Goal: Task Accomplishment & Management: Use online tool/utility

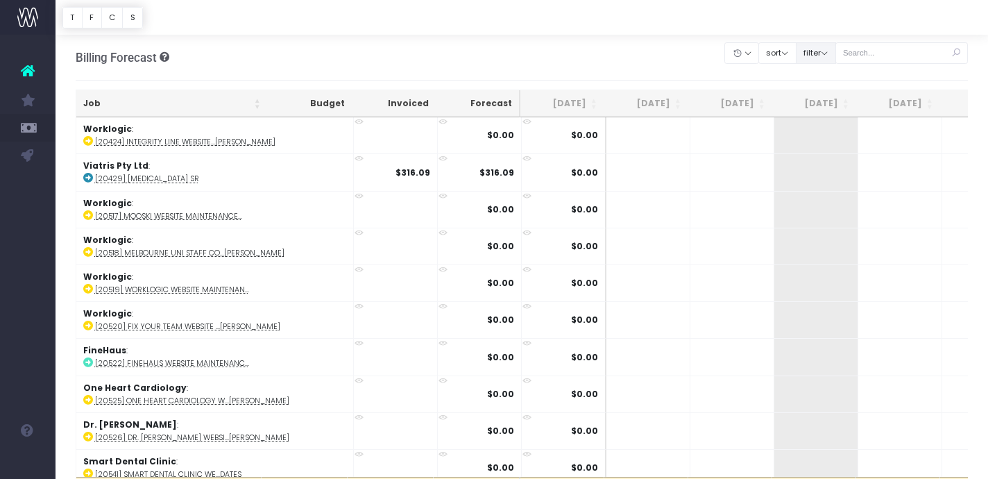
click at [836, 61] on button "filter" at bounding box center [816, 53] width 40 height 22
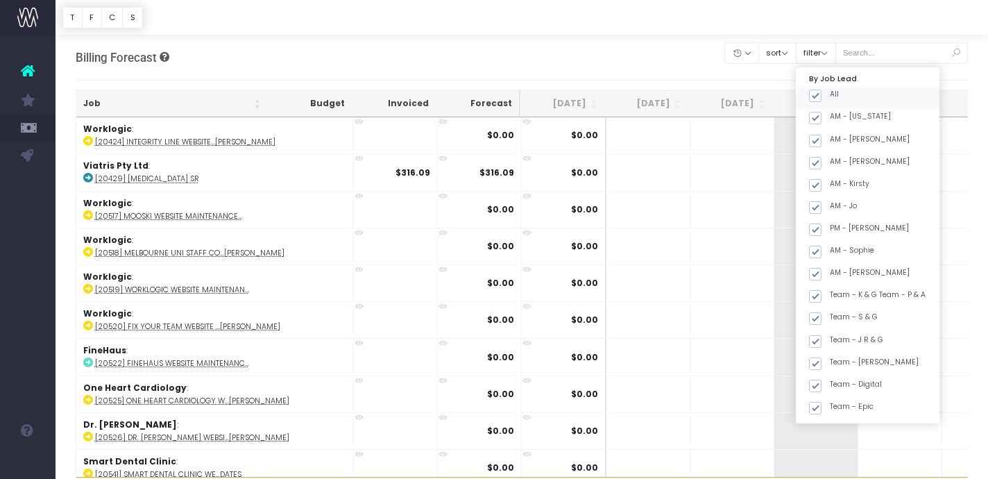
click at [834, 105] on div "All" at bounding box center [868, 98] width 144 height 22
click at [821, 97] on span at bounding box center [815, 95] width 12 height 12
click at [834, 97] on input "All" at bounding box center [834, 93] width 9 height 9
checkbox input "false"
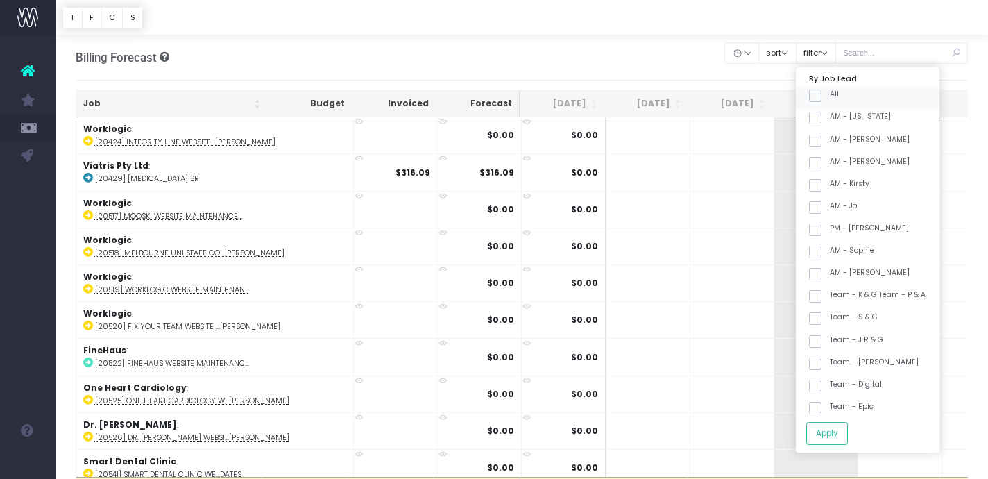
checkbox input "false"
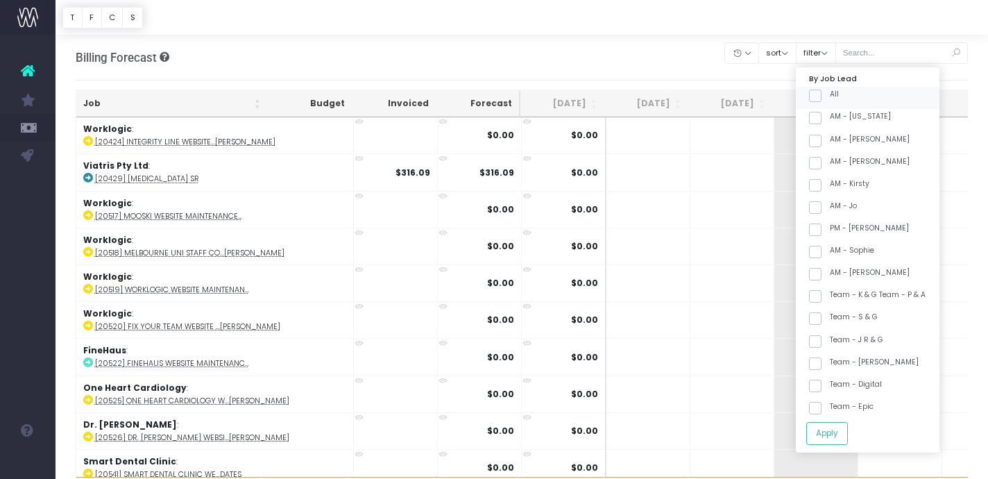
checkbox input "false"
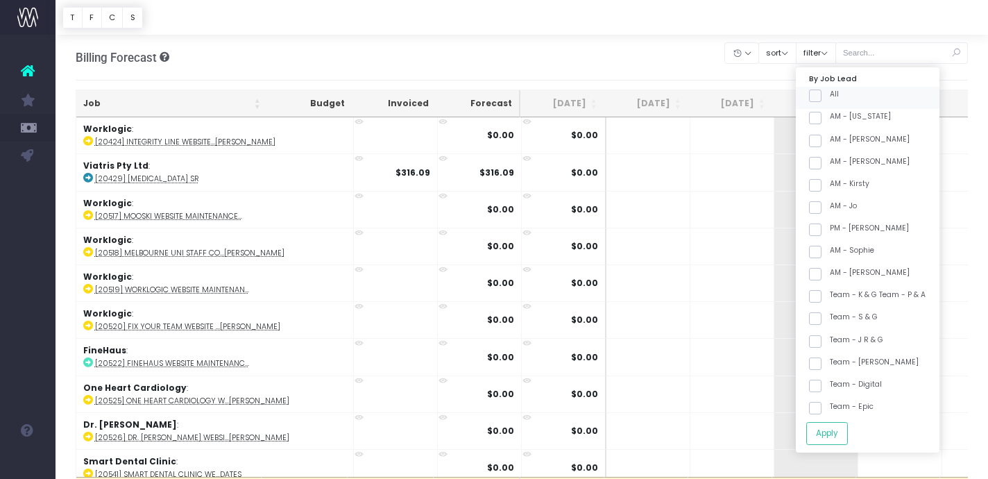
checkbox input "false"
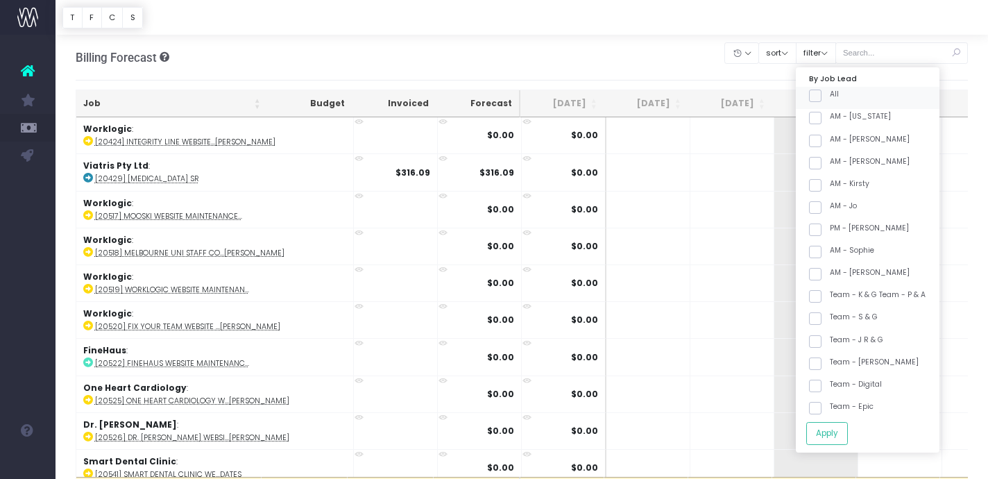
checkbox input "false"
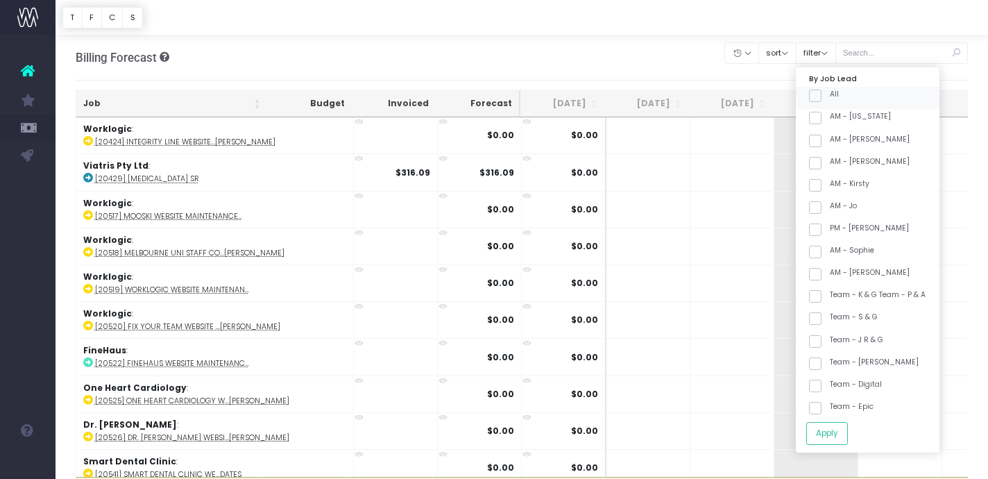
checkbox input "false"
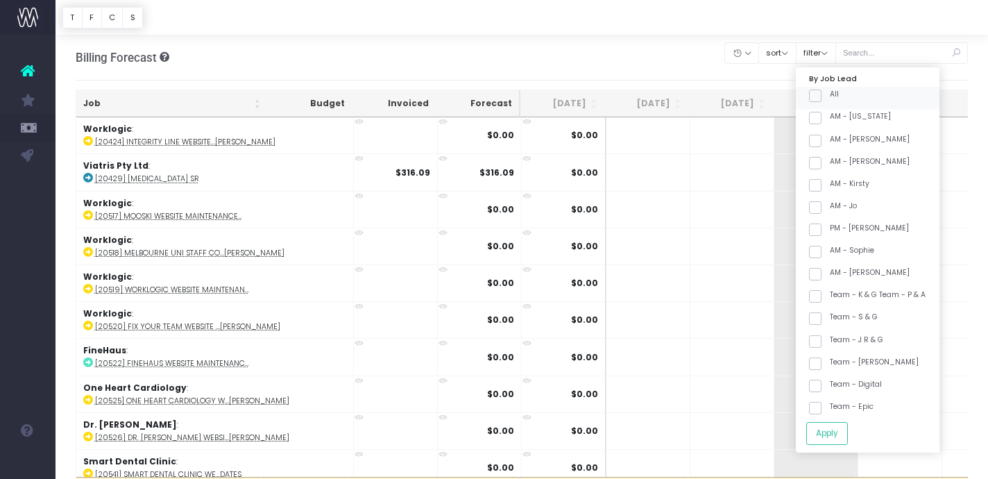
checkbox input "false"
click at [821, 359] on span at bounding box center [815, 363] width 12 height 12
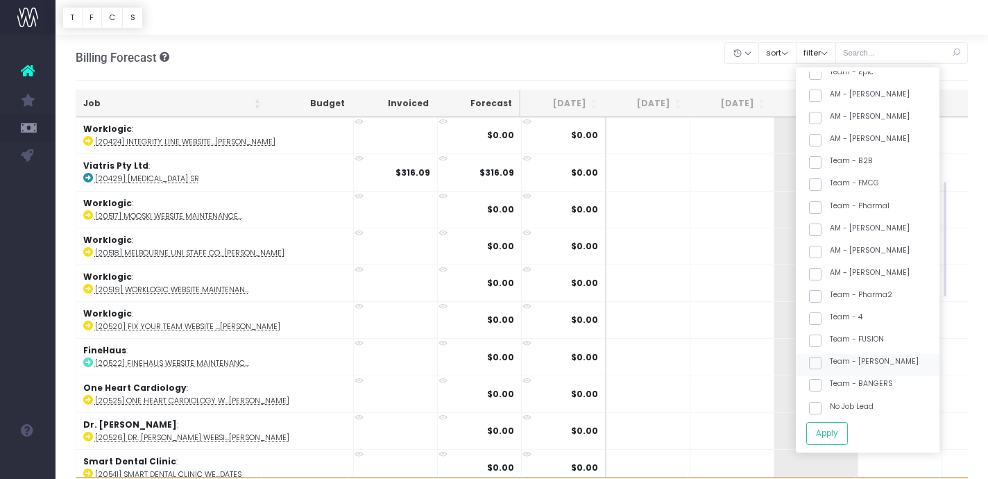
click at [830, 359] on input "Team - [PERSON_NAME]" at bounding box center [834, 360] width 9 height 9
checkbox input "true"
click at [841, 439] on button "Apply" at bounding box center [827, 433] width 42 height 23
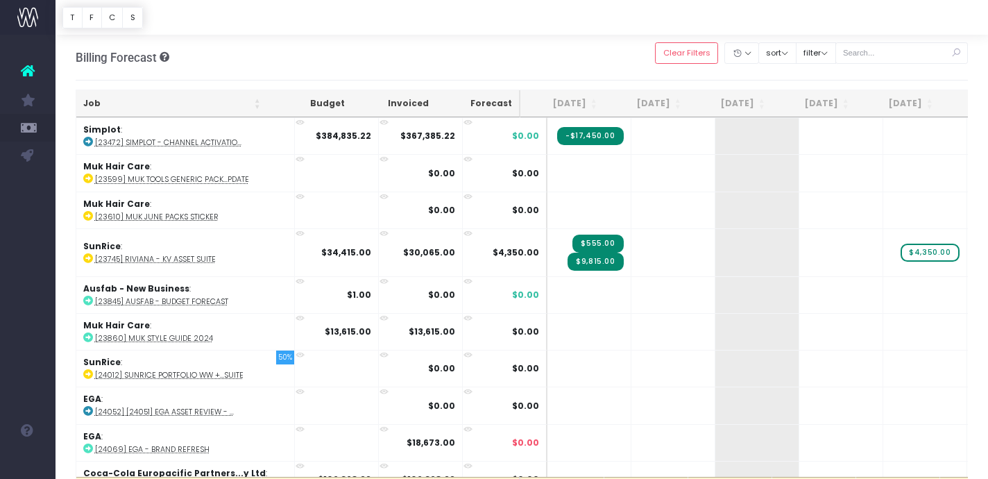
click at [207, 103] on th "Job" at bounding box center [171, 103] width 191 height 27
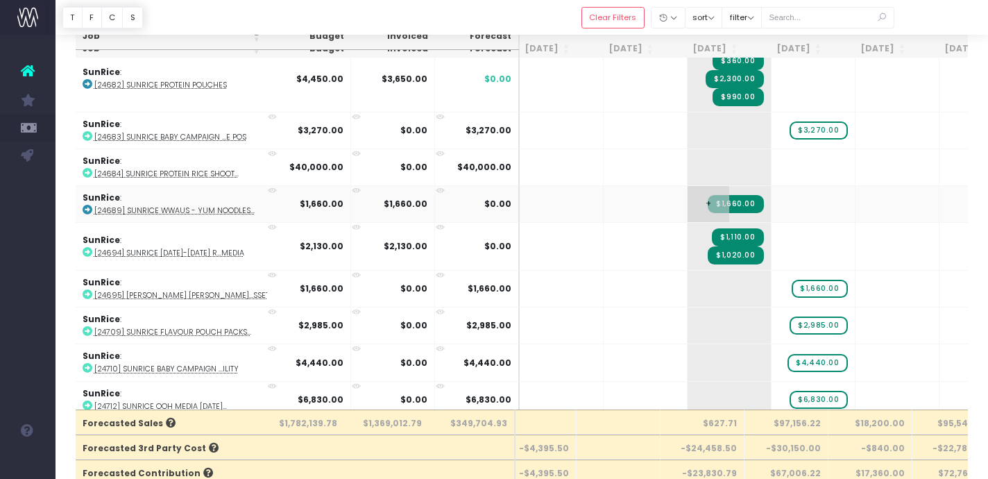
scroll to position [0, 0]
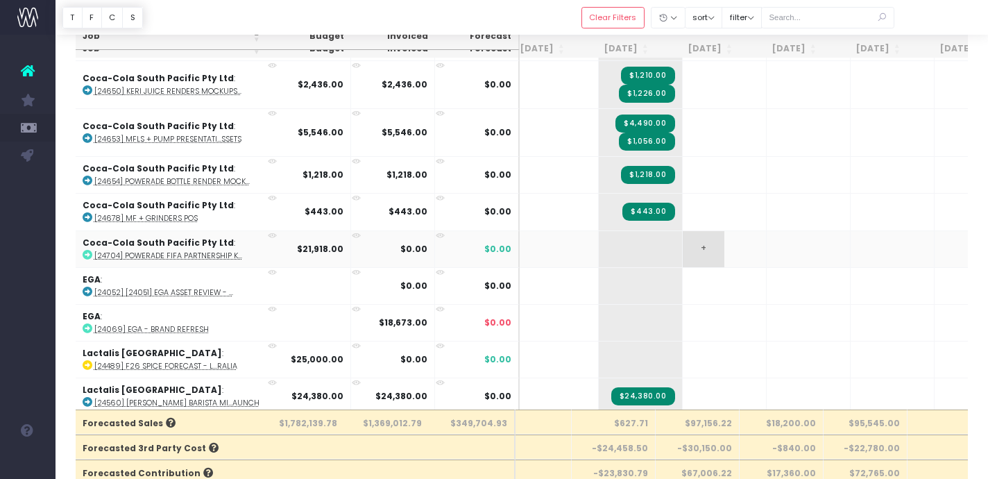
click at [683, 250] on span "+" at bounding box center [704, 249] width 42 height 36
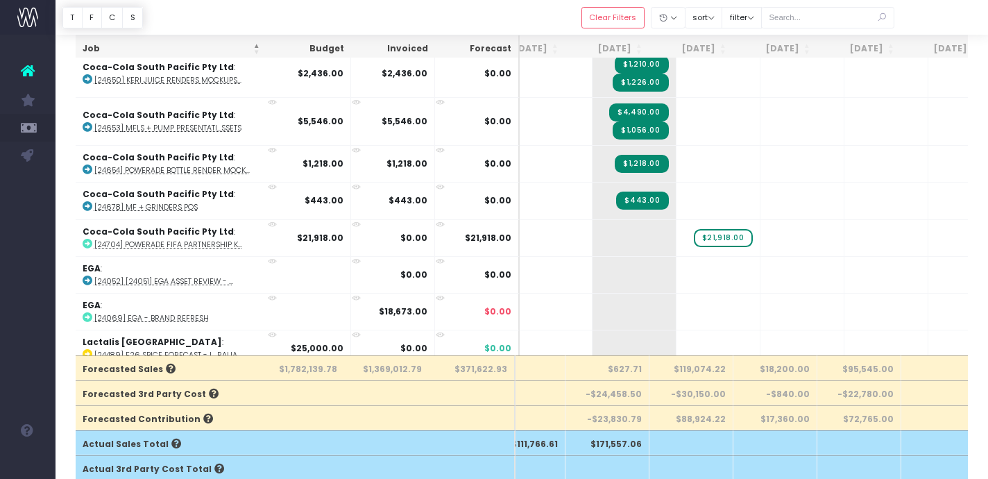
scroll to position [465, 123]
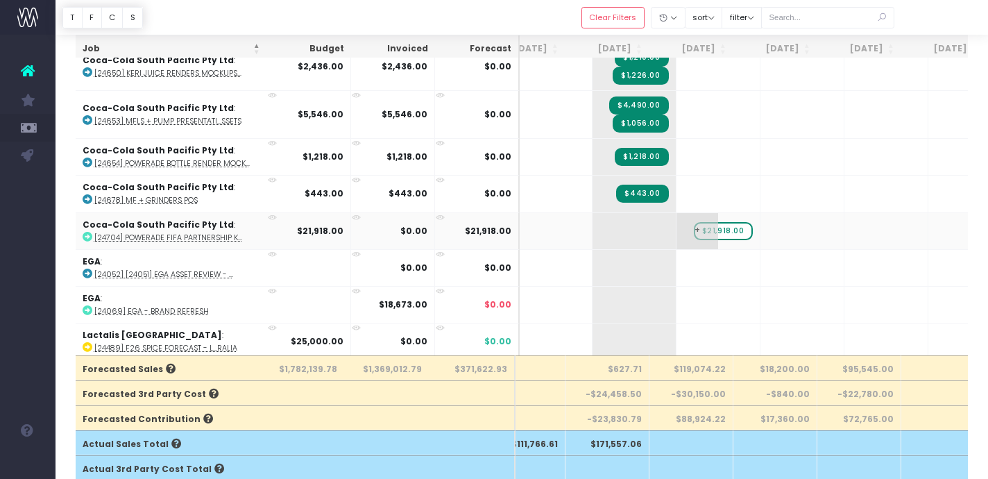
click at [704, 230] on span "$21,918.00" at bounding box center [723, 231] width 59 height 18
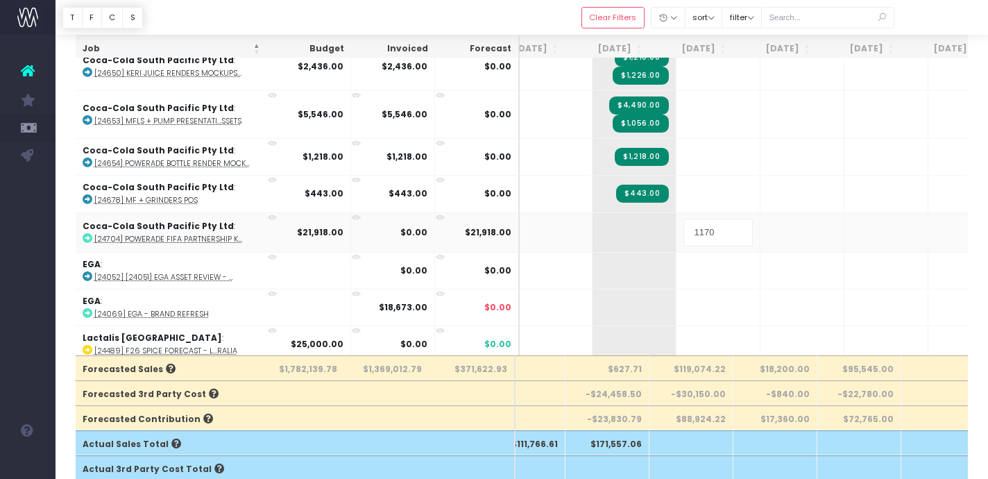
type input "11700"
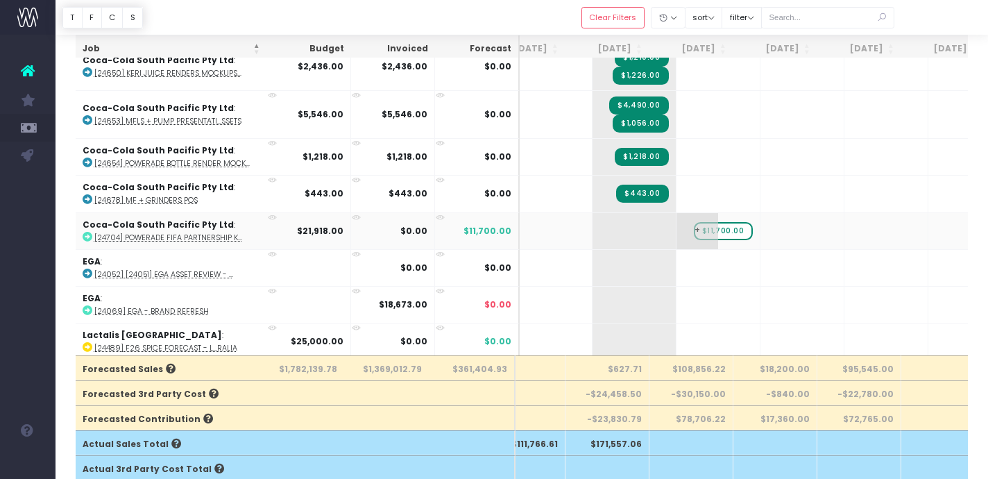
click at [676, 230] on span "+" at bounding box center [697, 231] width 42 height 36
click at [676, 229] on span "+" at bounding box center [697, 231] width 42 height 36
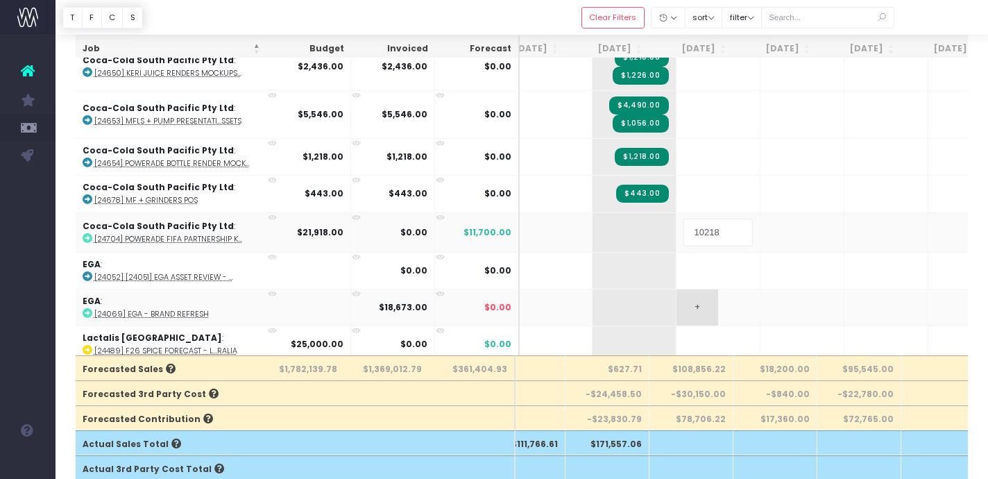
click at [689, 289] on body "Oh my... this is bad. [PERSON_NAME] wasn't able to load this page. Please conta…" at bounding box center [494, 118] width 988 height 479
